Goal: Information Seeking & Learning: Learn about a topic

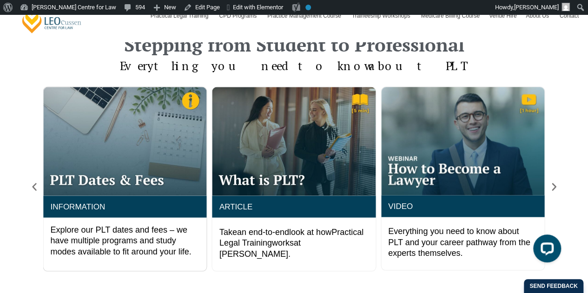
scroll to position [775, 0]
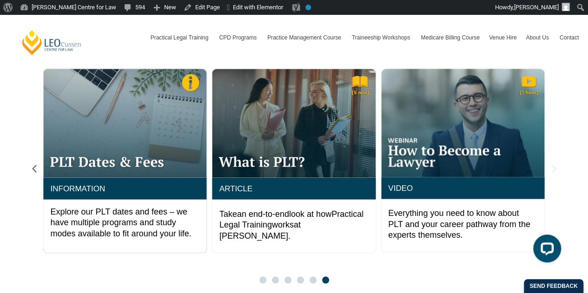
click at [557, 167] on icon "Next slide" at bounding box center [554, 169] width 10 height 10
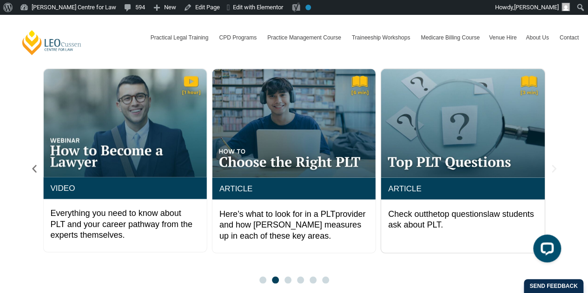
click at [555, 170] on icon "Next slide" at bounding box center [554, 169] width 10 height 10
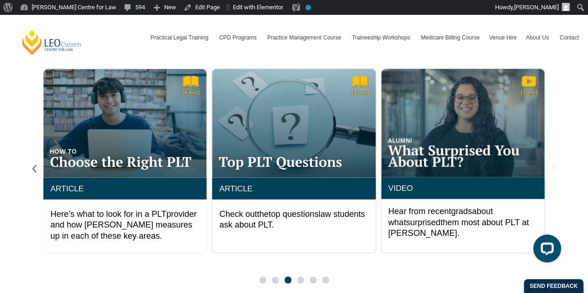
click at [555, 170] on icon "Next slide" at bounding box center [554, 169] width 10 height 10
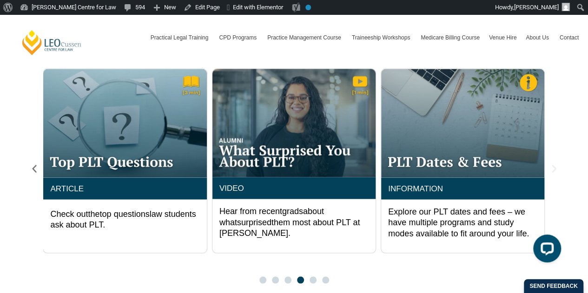
click at [555, 170] on icon "Next slide" at bounding box center [554, 169] width 10 height 10
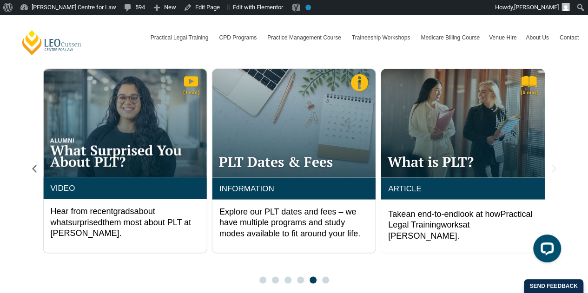
click at [555, 170] on icon "Next slide" at bounding box center [554, 169] width 10 height 10
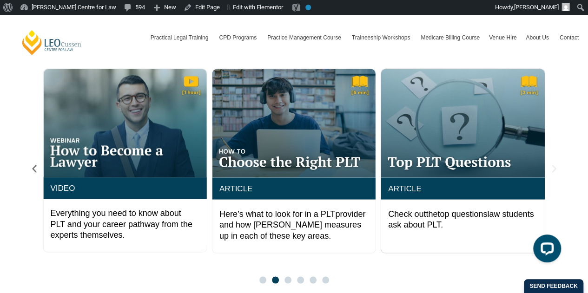
click at [552, 169] on icon "Next slide" at bounding box center [554, 169] width 10 height 10
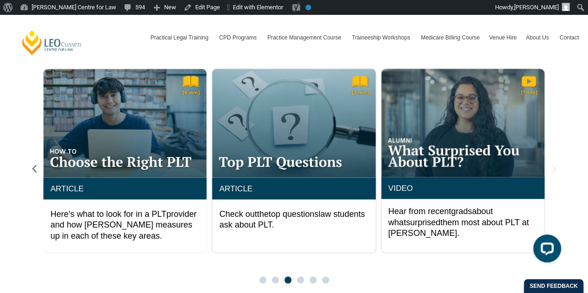
click at [552, 169] on icon "Next slide" at bounding box center [554, 169] width 10 height 10
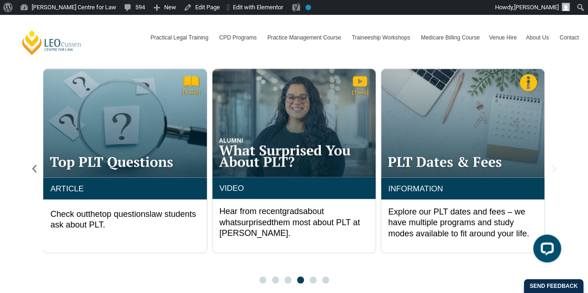
click at [552, 169] on icon "Next slide" at bounding box center [554, 169] width 10 height 10
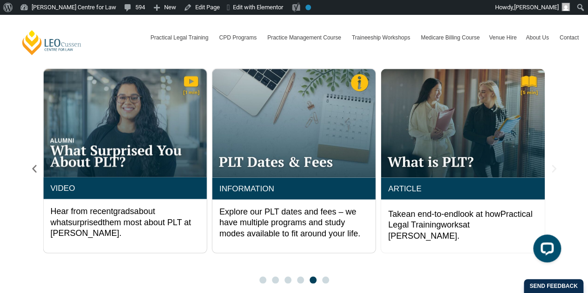
click at [552, 169] on icon "Next slide" at bounding box center [554, 169] width 10 height 10
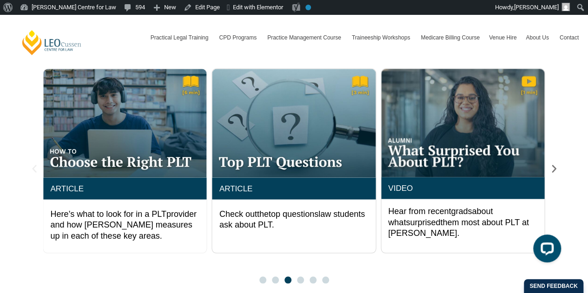
click at [36, 165] on icon "Previous slide" at bounding box center [34, 169] width 10 height 10
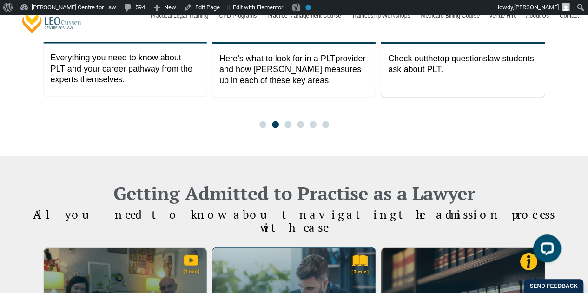
scroll to position [1085, 0]
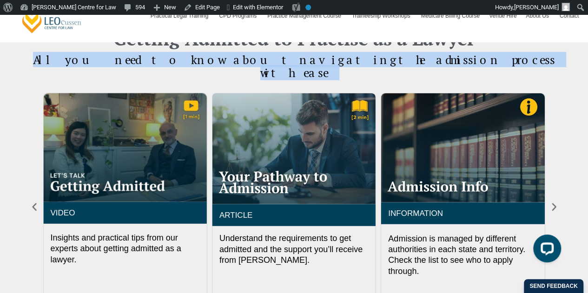
drag, startPoint x: 24, startPoint y: 72, endPoint x: 37, endPoint y: 65, distance: 14.4
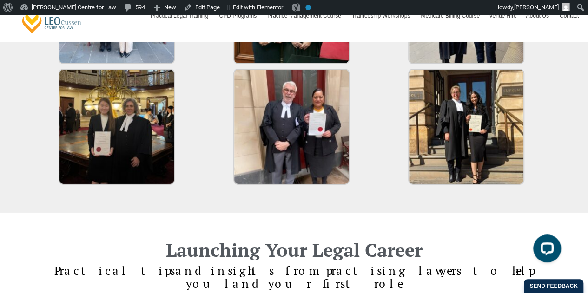
scroll to position [1550, 0]
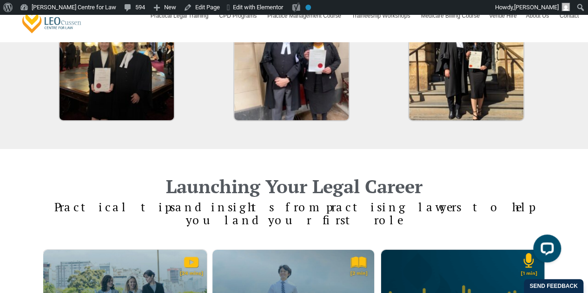
click at [233, 199] on span "and insights from practising lawyers to help you" at bounding box center [354, 213] width 359 height 28
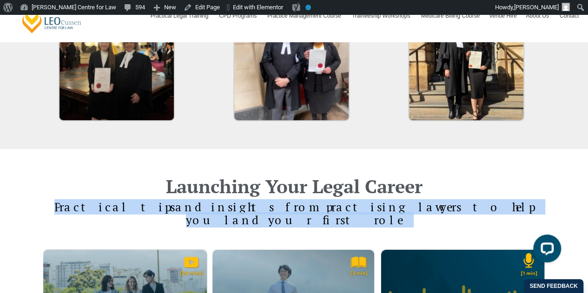
click at [233, 199] on span "and insights from practising lawyers to help you" at bounding box center [354, 213] width 359 height 28
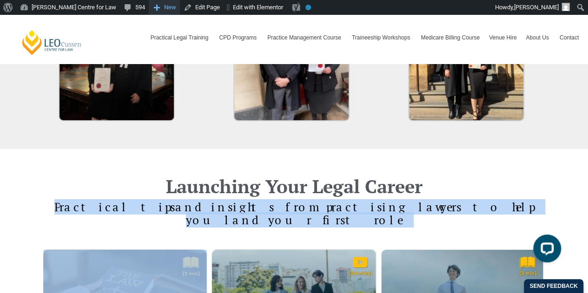
copy div "P ractical tips and insights from practising lawyers to help you land your firs…"
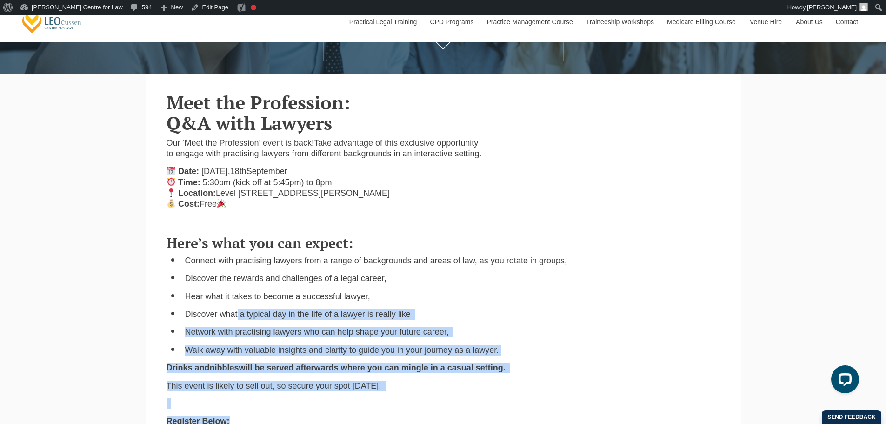
scroll to position [276, 0]
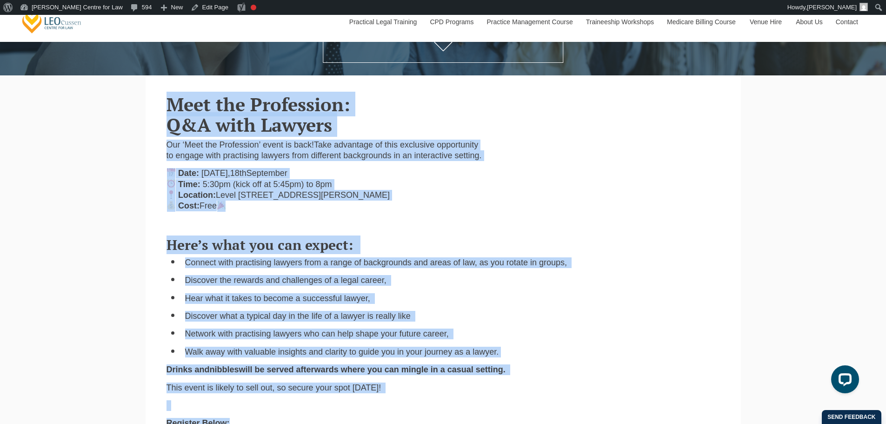
click at [140, 100] on div "[PERSON_NAME] Centre for Law Search here Practical Legal Training Our Practical…" at bounding box center [443, 398] width 886 height 1318
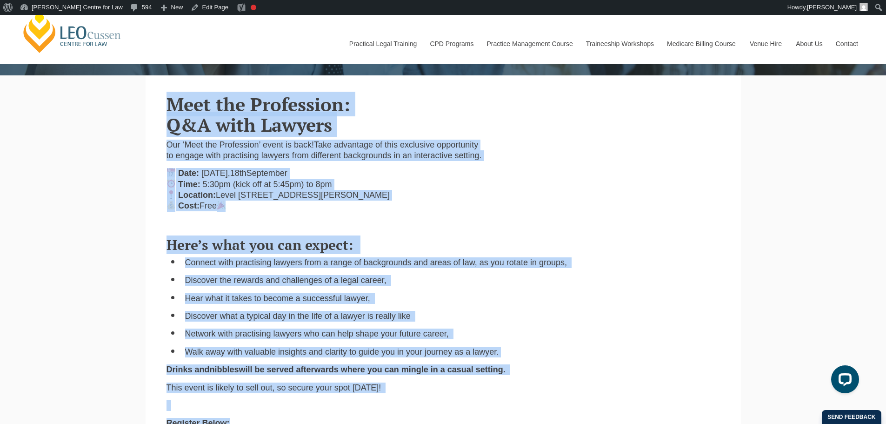
click at [472, 182] on p "Date: [DATE] Time: 5:30pm (kick off at 5:45pm) to 8pm Location: [STREET_ADDRESS…" at bounding box center [324, 190] width 317 height 44
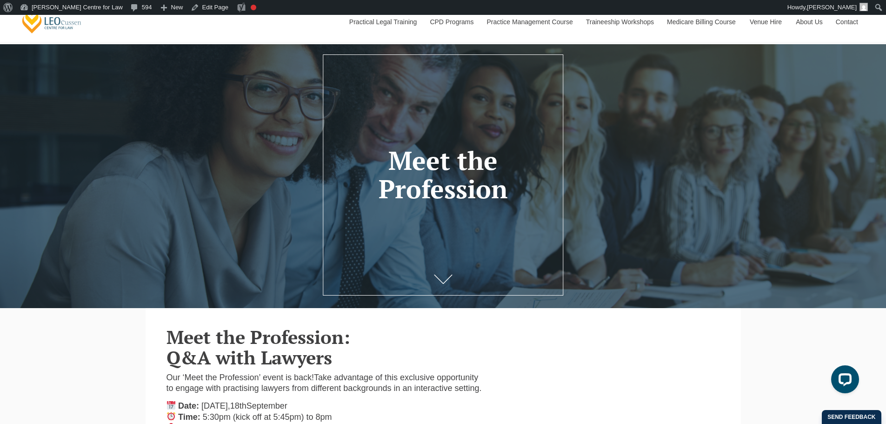
scroll to position [0, 0]
